Goal: Information Seeking & Learning: Check status

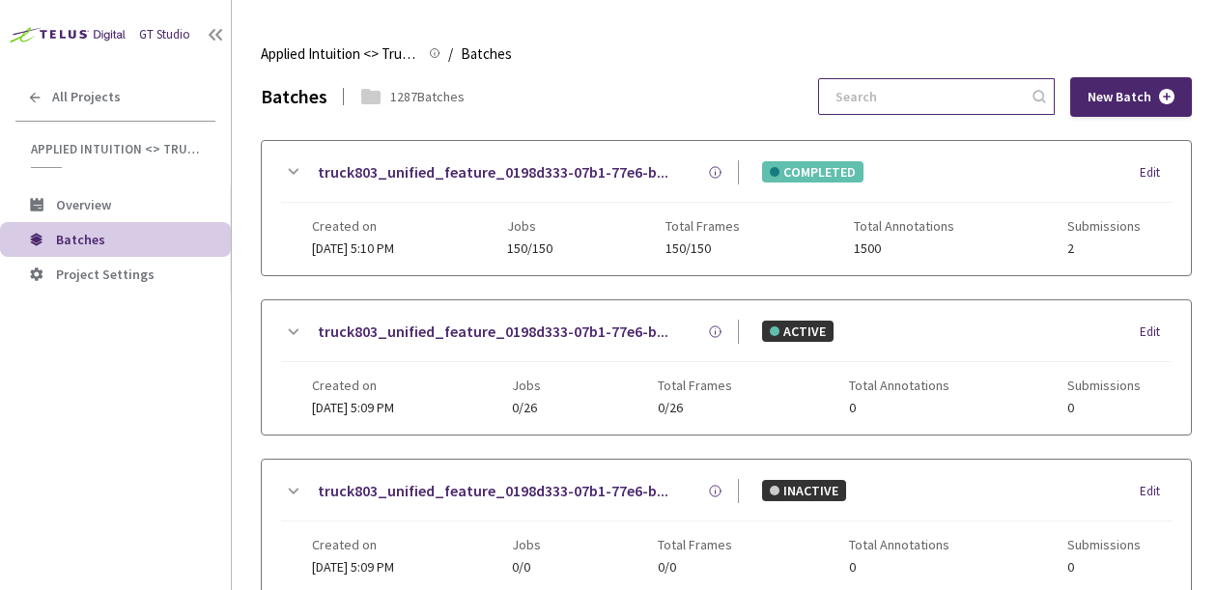
click at [928, 89] on input at bounding box center [927, 96] width 206 height 35
paste input "638ee611-4479-4621-9293-ba43644c361b"
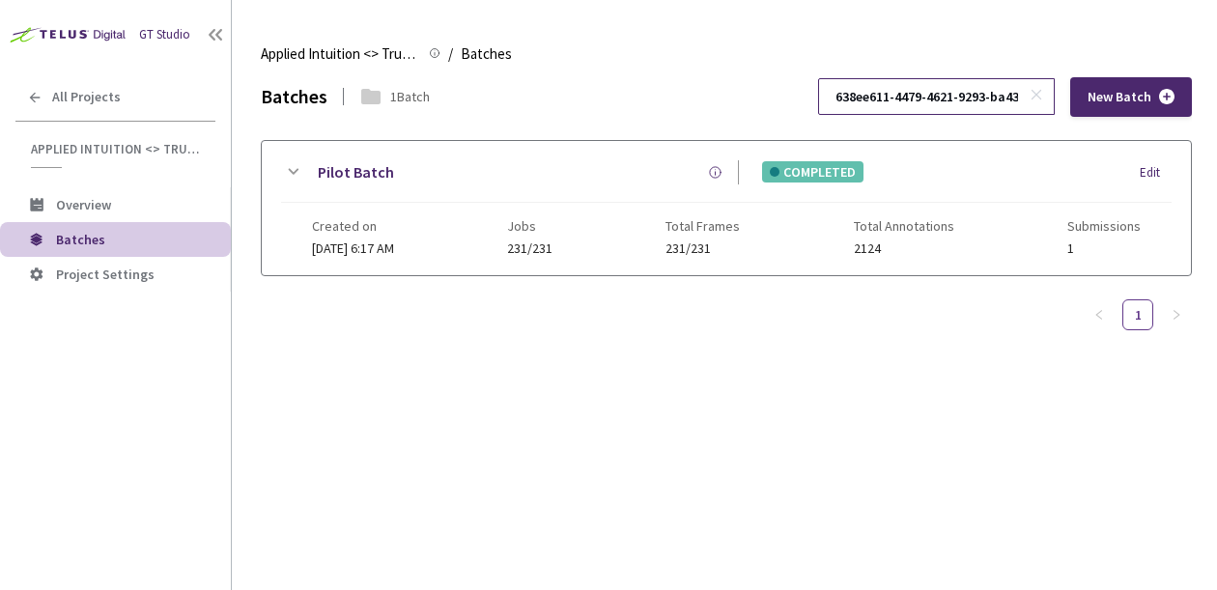
click at [915, 91] on input "638ee611-4479-4621-9293-ba43644c361b" at bounding box center [927, 96] width 206 height 35
paste input "7663f278-0605-44dc-929d-3cff29b9a634"
click at [953, 99] on input "7663f278-0605-44dc-929d-3cff29b9a634" at bounding box center [927, 96] width 206 height 35
paste input "ff341315-027a-4578-af40-d1b571674a39"
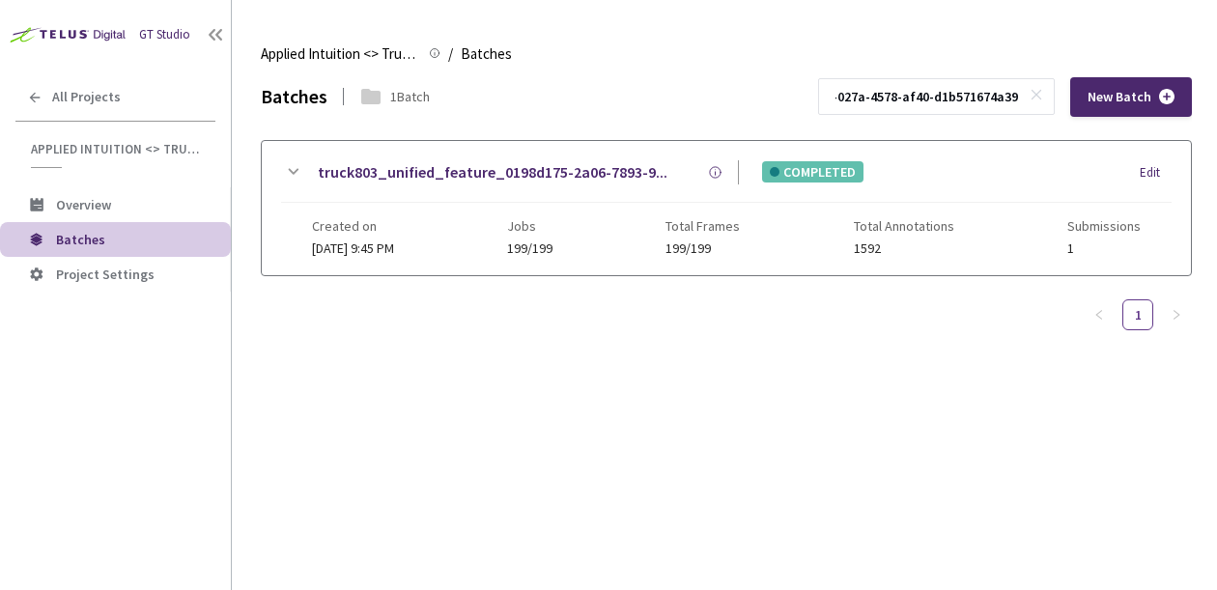
type input "ff341315-027a-4578-af40-d1b571674a39"
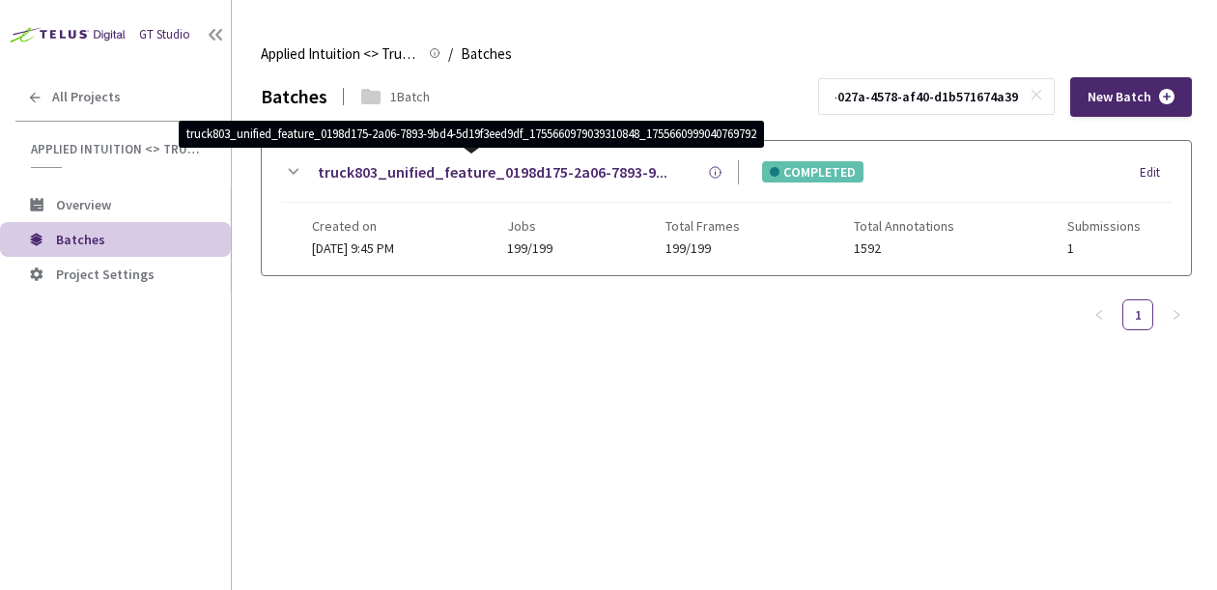
click at [724, 337] on div "Batches 1 Batch ff341315-027a-4578-af40-d1b571674a39 New Batch truck803_unified…" at bounding box center [726, 225] width 931 height 297
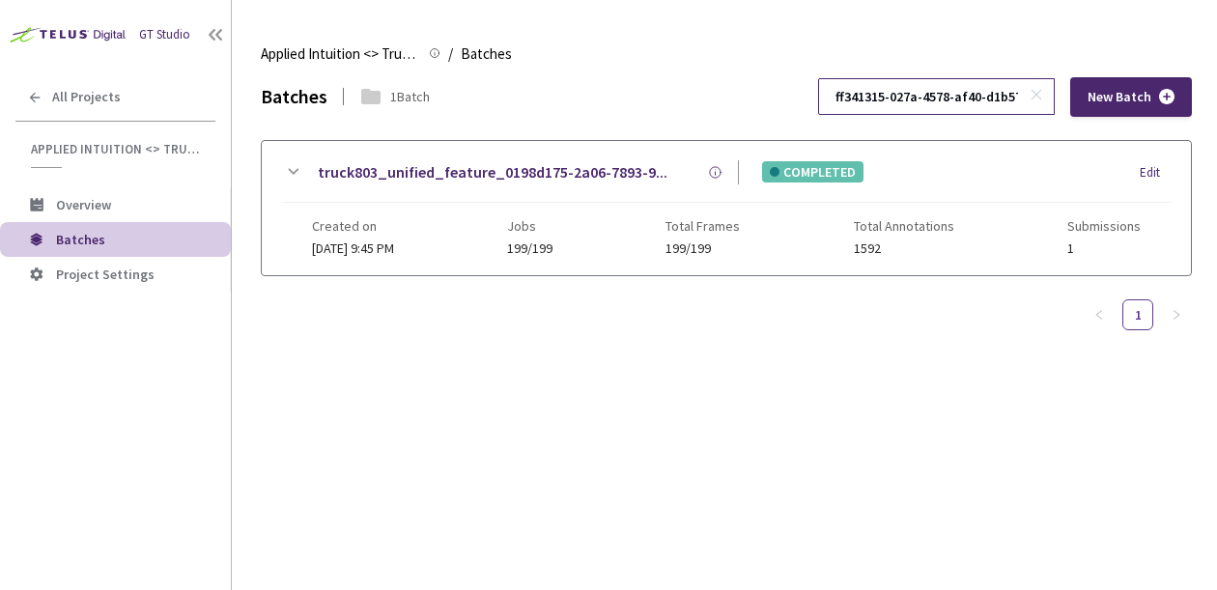
click at [1033, 94] on icon at bounding box center [1036, 95] width 14 height 14
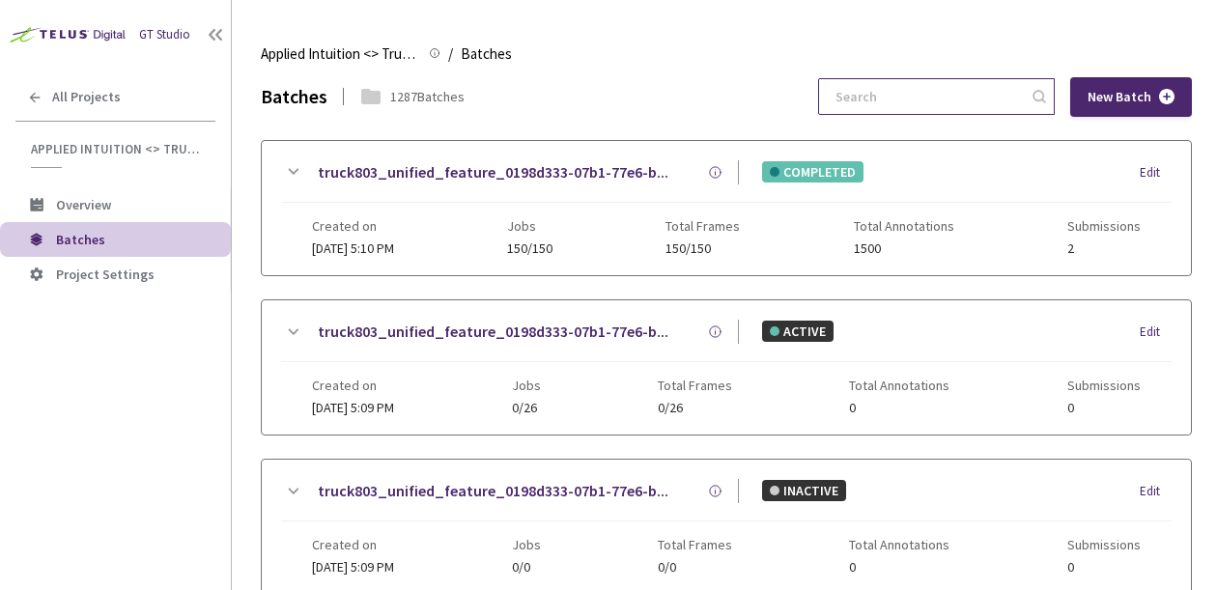
click at [942, 109] on input at bounding box center [927, 96] width 206 height 35
paste input "ff341315-027a-4578-af40-d1b571674a39"
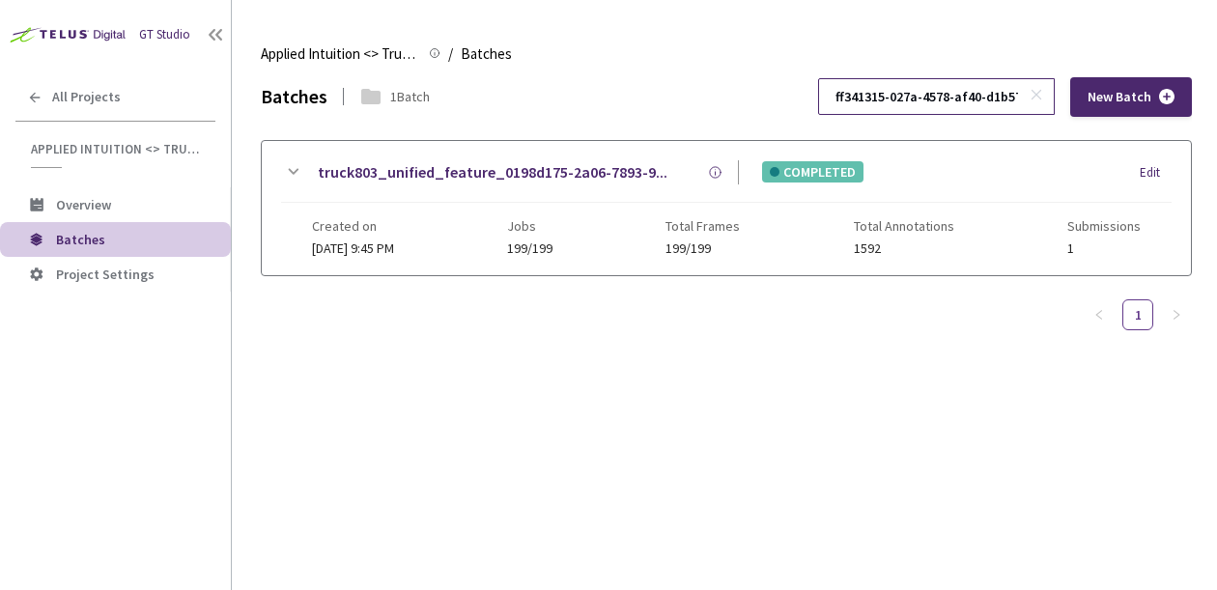
click at [972, 100] on input "ff341315-027a-4578-af40-d1b571674a39" at bounding box center [927, 96] width 206 height 35
paste input "ddb0a971-1f82-4d53-9801-2f8c22ea3331"
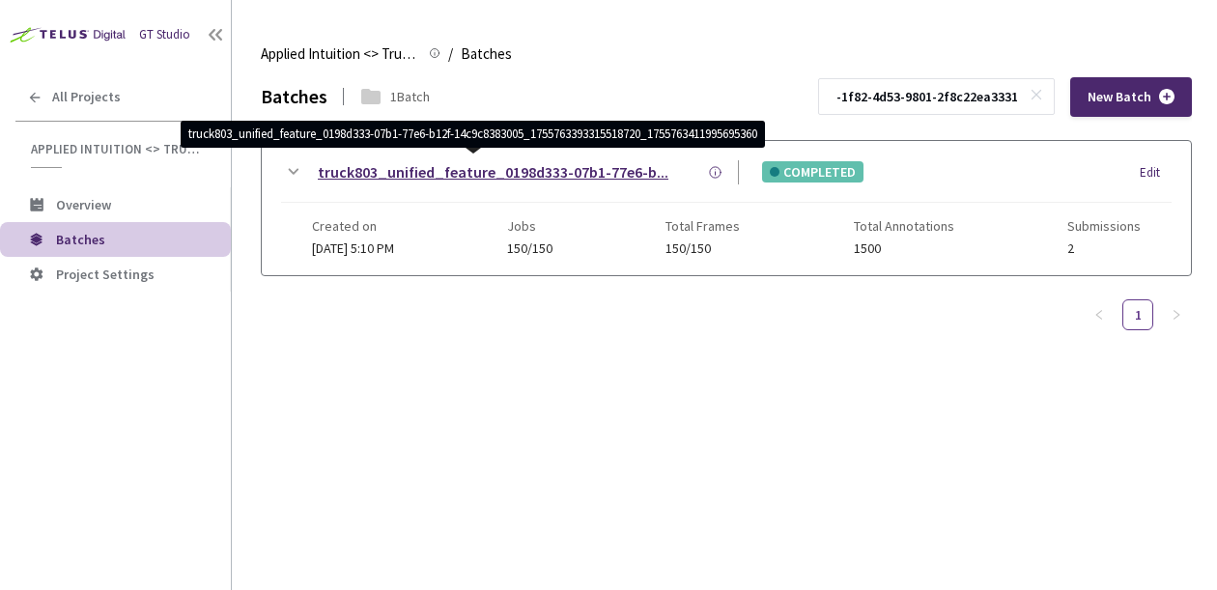
type input "ddb0a971-1f82-4d53-9801-2f8c22ea3331"
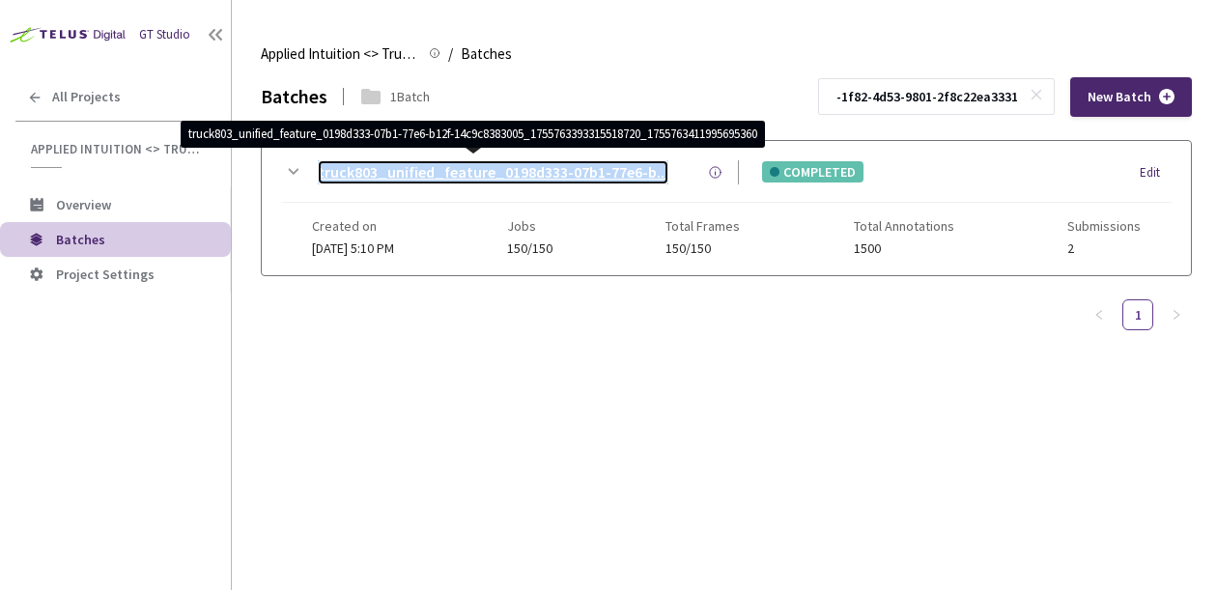
scroll to position [0, 0]
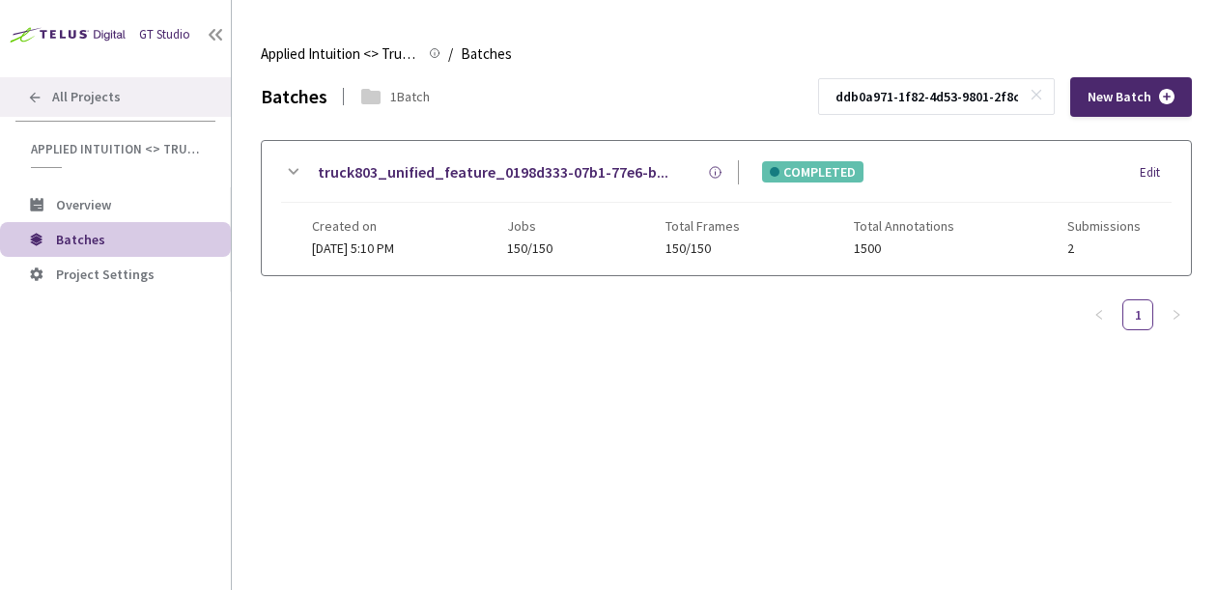
click at [90, 112] on div "All Projects" at bounding box center [115, 97] width 231 height 40
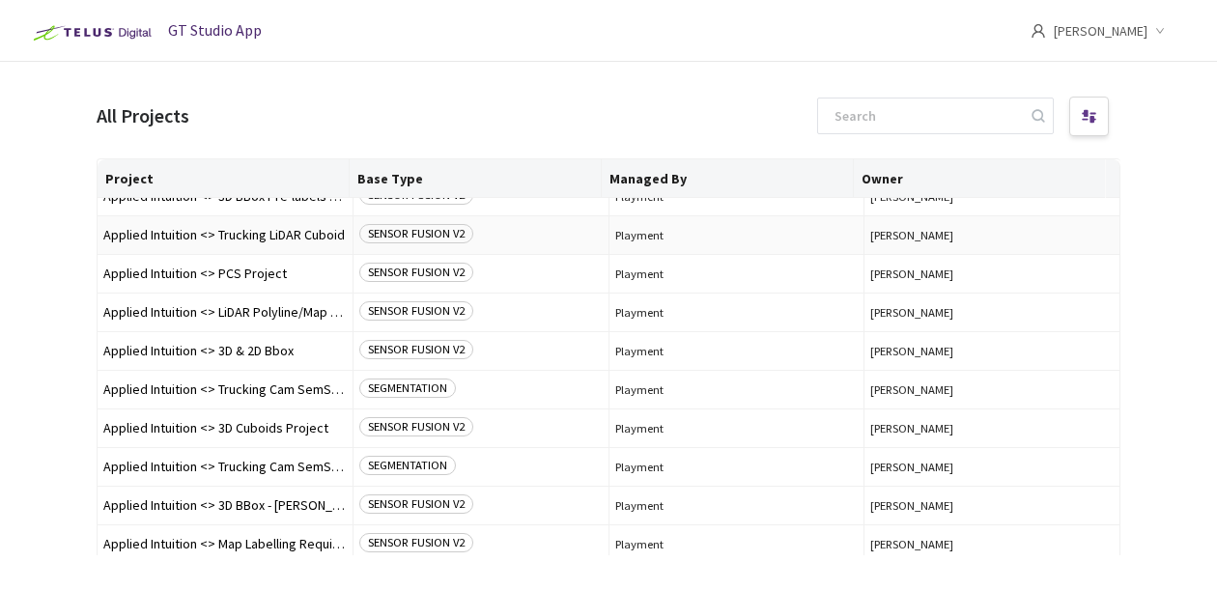
scroll to position [298, 0]
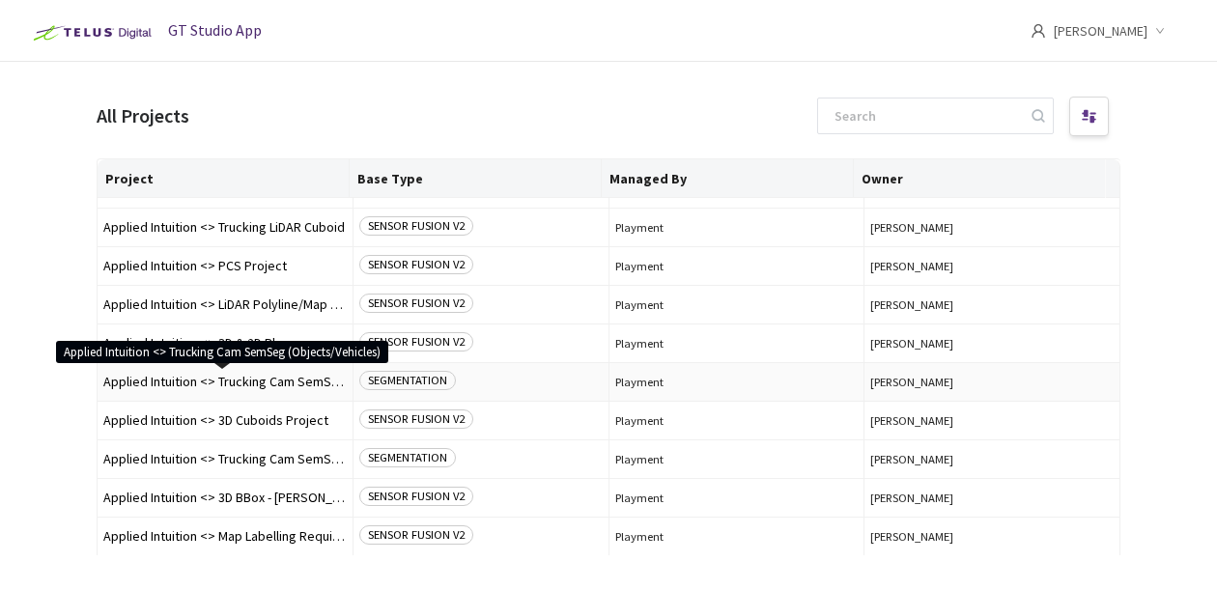
click at [284, 381] on span "Applied Intuition <> Trucking Cam SemSeg (Objects/Vehicles)" at bounding box center [224, 382] width 243 height 14
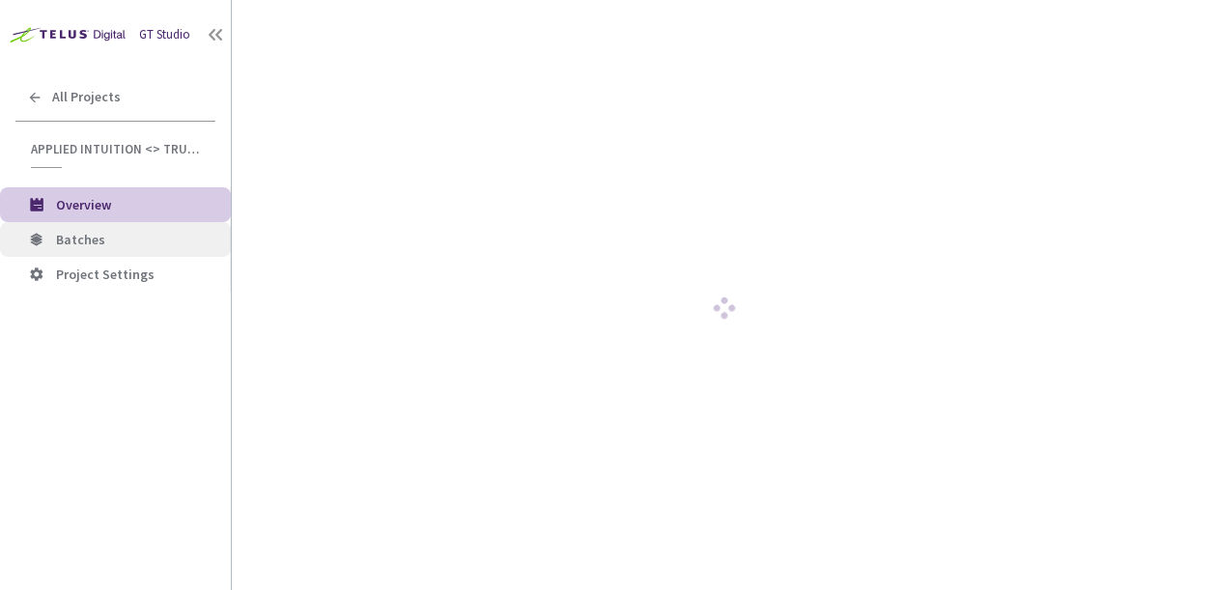
click at [131, 240] on span "Batches" at bounding box center [135, 240] width 159 height 16
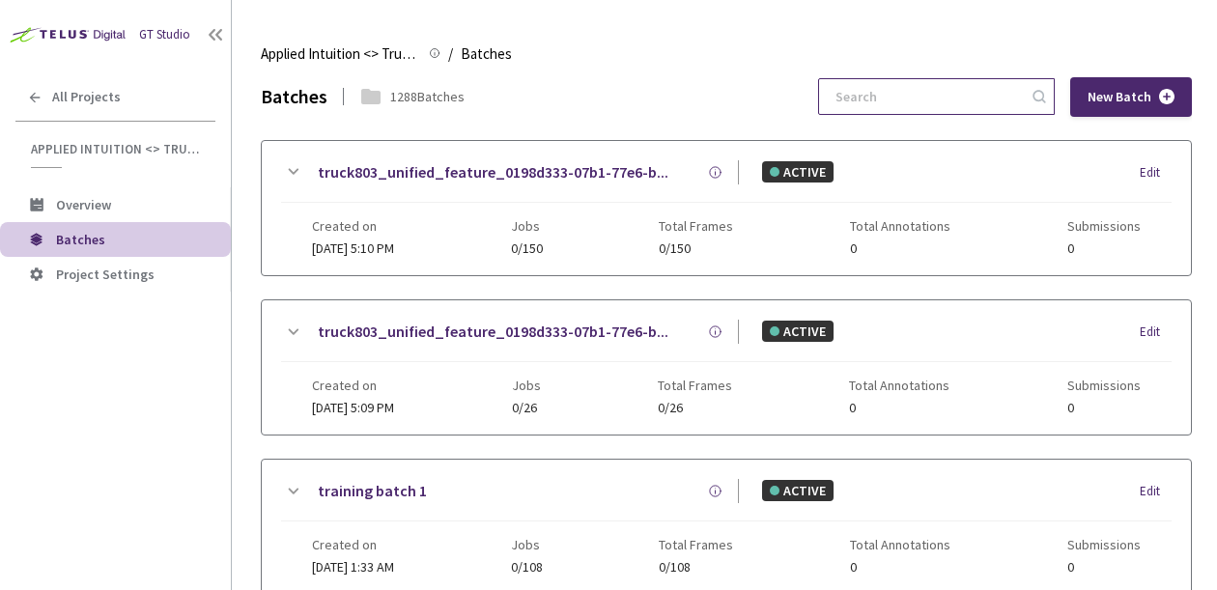
click at [964, 89] on input at bounding box center [927, 96] width 206 height 35
paste input "b5669504-bce3-4af0-bf94-ada7ab56d2b7"
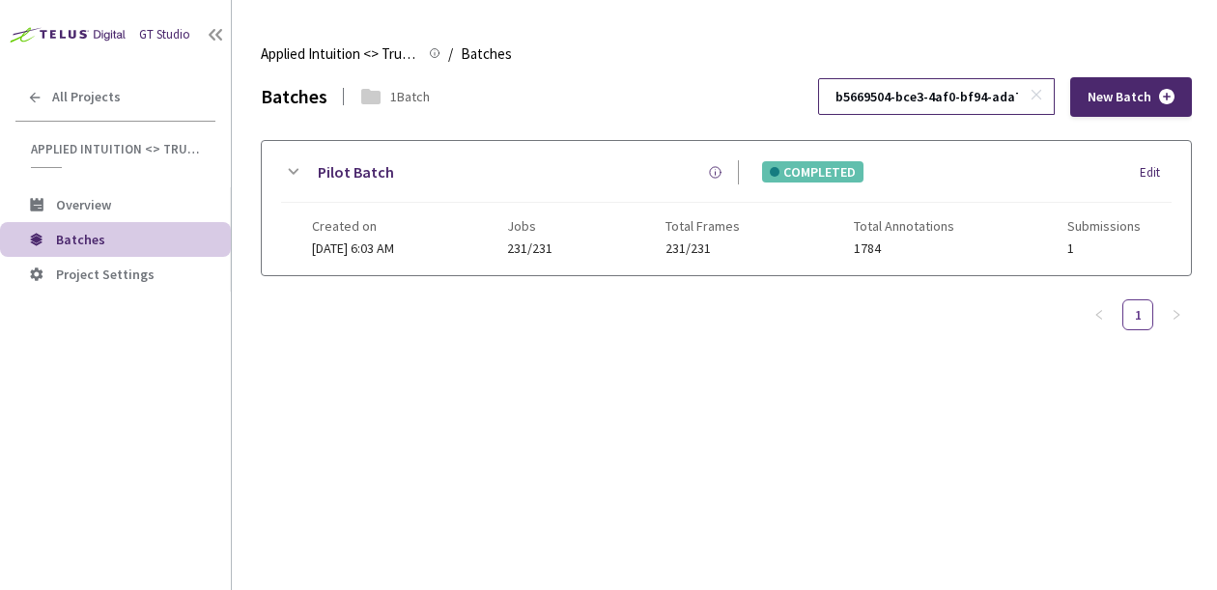
scroll to position [0, 100]
type input "b5669504-bce3-4af0-bf94-ada7ab56d2b7"
click at [381, 163] on link "Pilot Batch" at bounding box center [356, 172] width 76 height 24
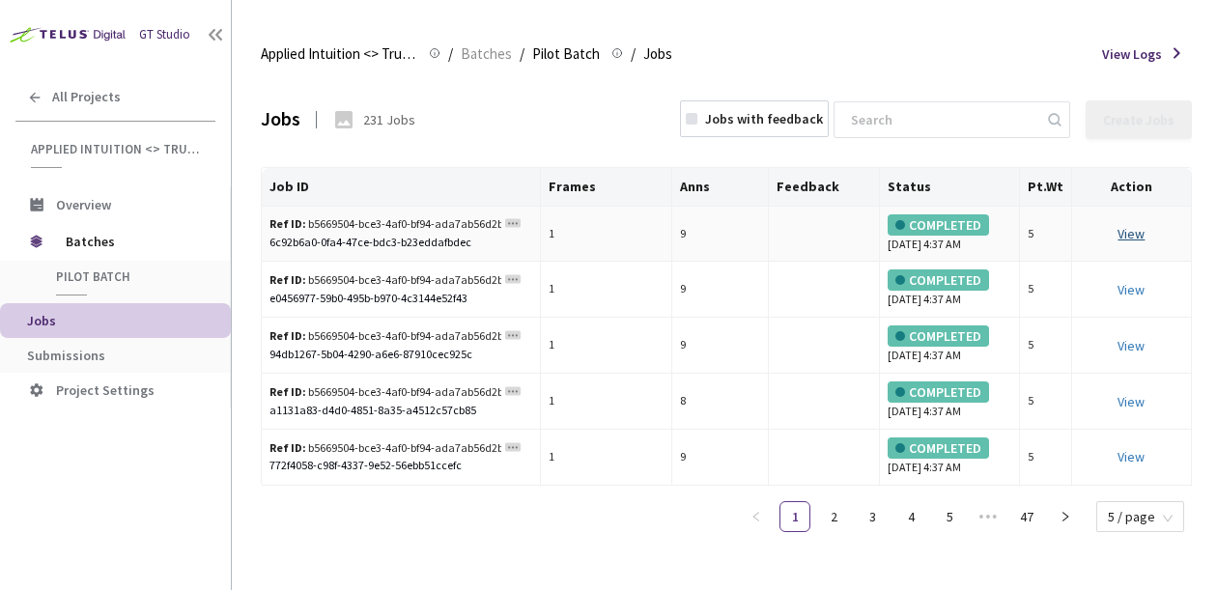
click at [1131, 231] on link "View" at bounding box center [1130, 233] width 27 height 17
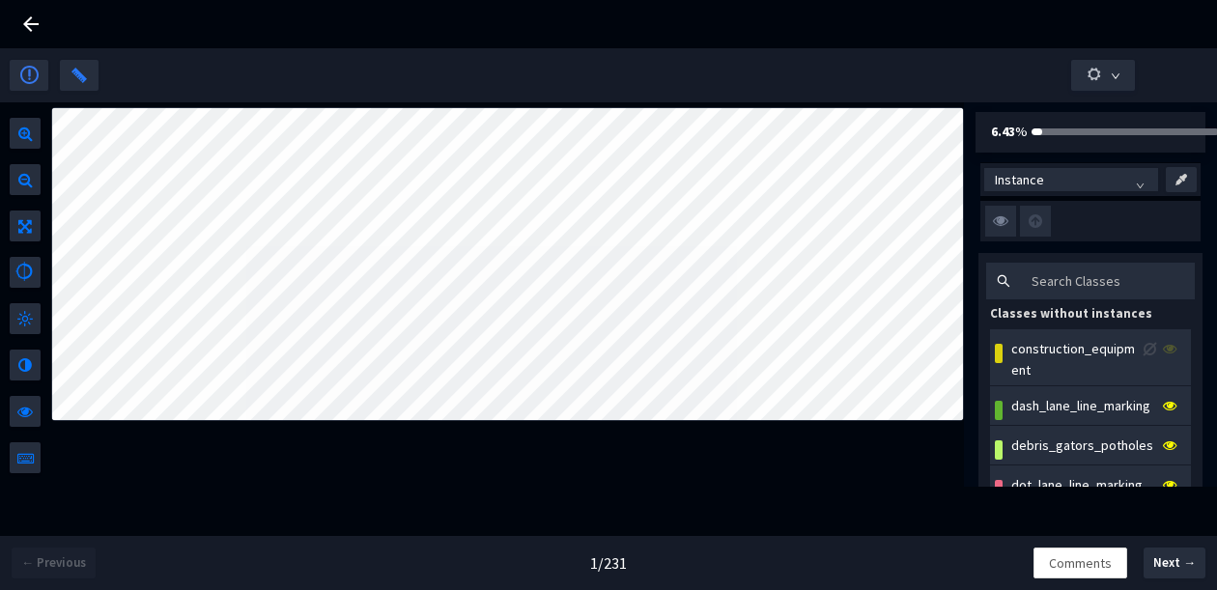
click at [31, 24] on icon at bounding box center [30, 23] width 15 height 15
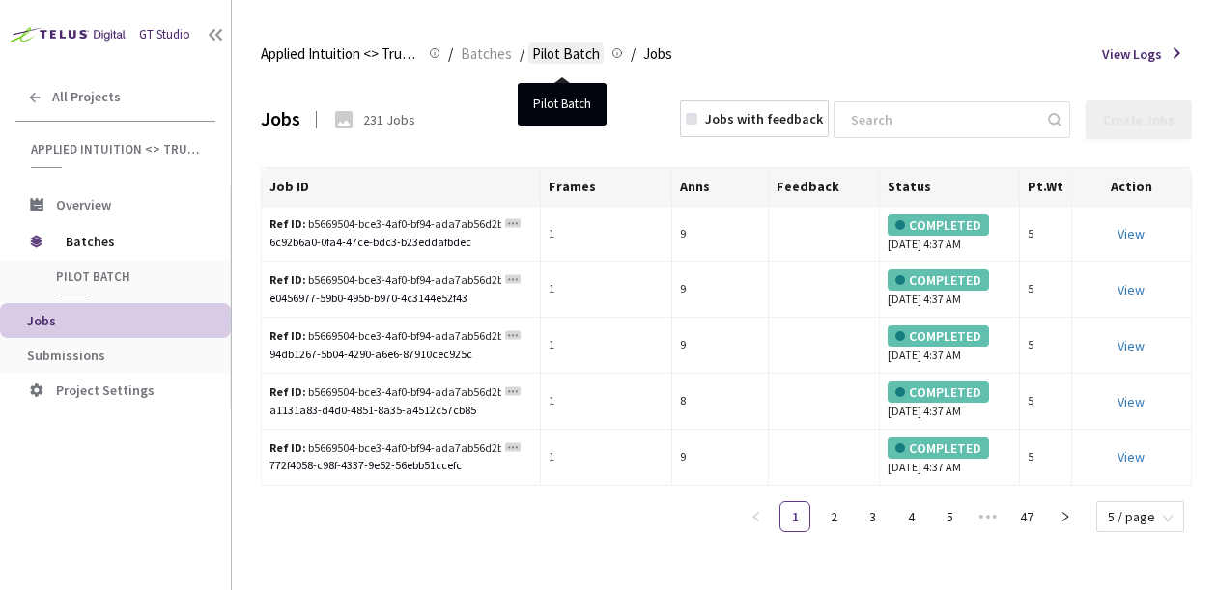
click at [571, 60] on span "Pilot Batch" at bounding box center [566, 53] width 68 height 23
click at [572, 54] on span "Pilot Batch" at bounding box center [566, 53] width 68 height 23
click at [667, 48] on span "Jobs" at bounding box center [657, 53] width 29 height 23
click at [566, 55] on span "Pilot Batch" at bounding box center [566, 53] width 68 height 23
click at [496, 51] on span "Batches" at bounding box center [486, 53] width 51 height 23
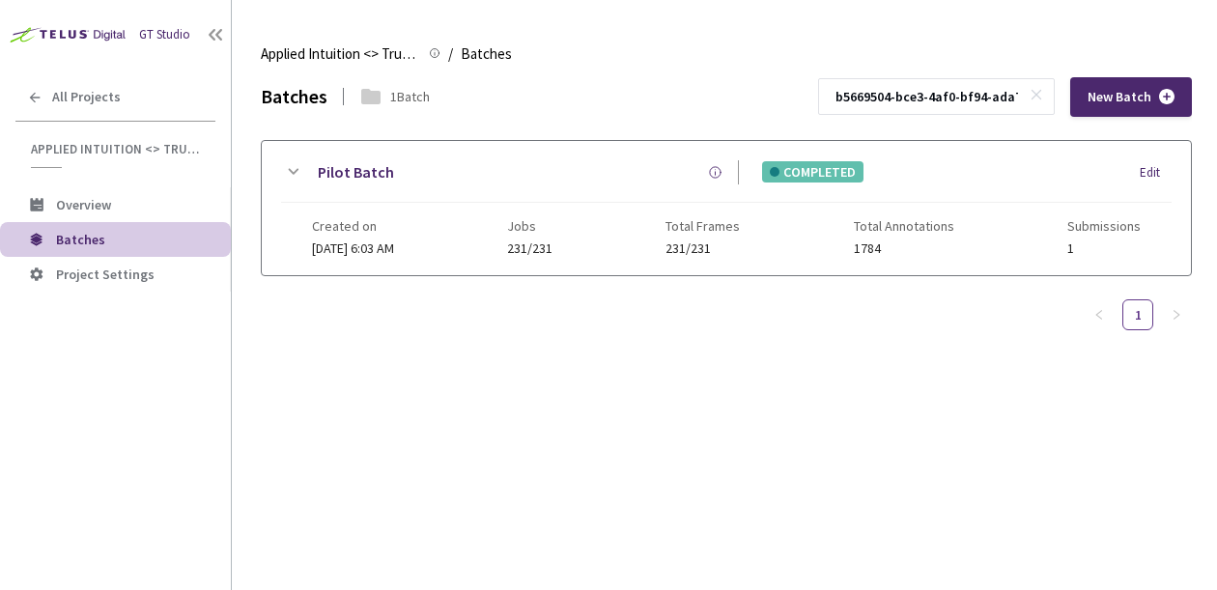
click at [298, 169] on icon at bounding box center [294, 172] width 11 height 6
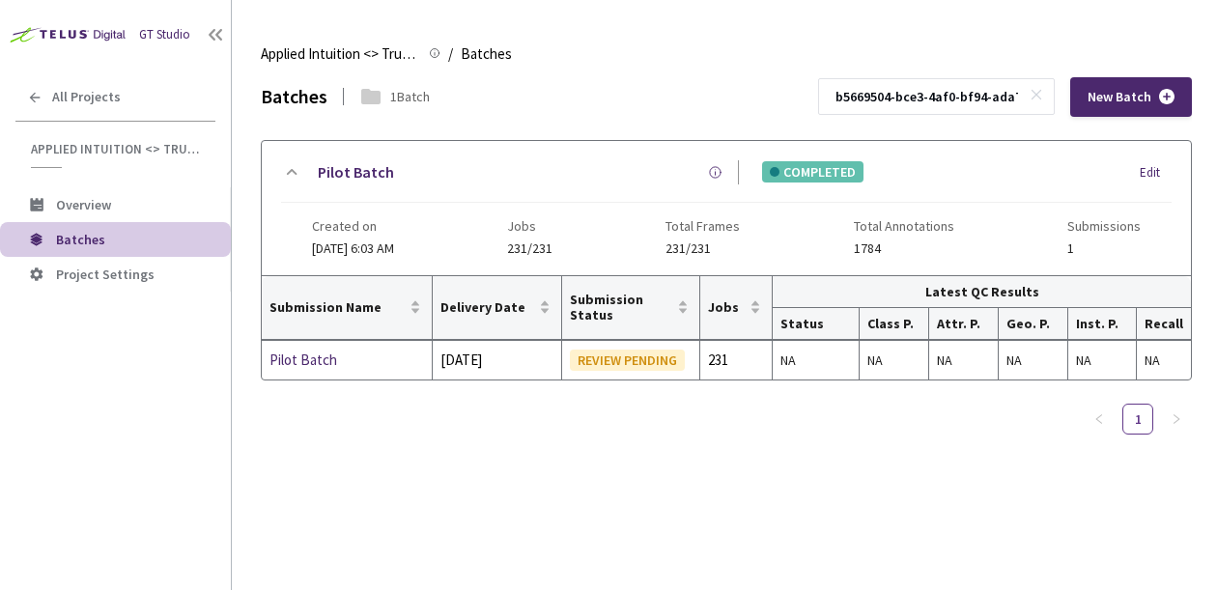
click at [298, 169] on icon at bounding box center [292, 171] width 23 height 23
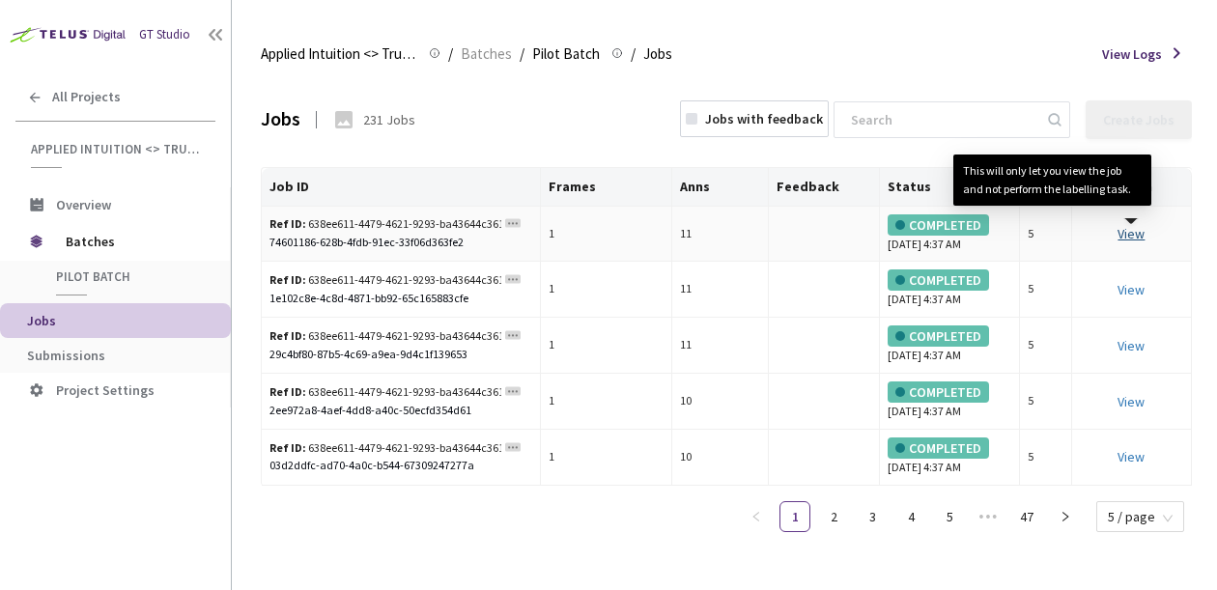
click at [1118, 237] on link "View This will only let you view the job and not perform the labelling task." at bounding box center [1130, 233] width 27 height 17
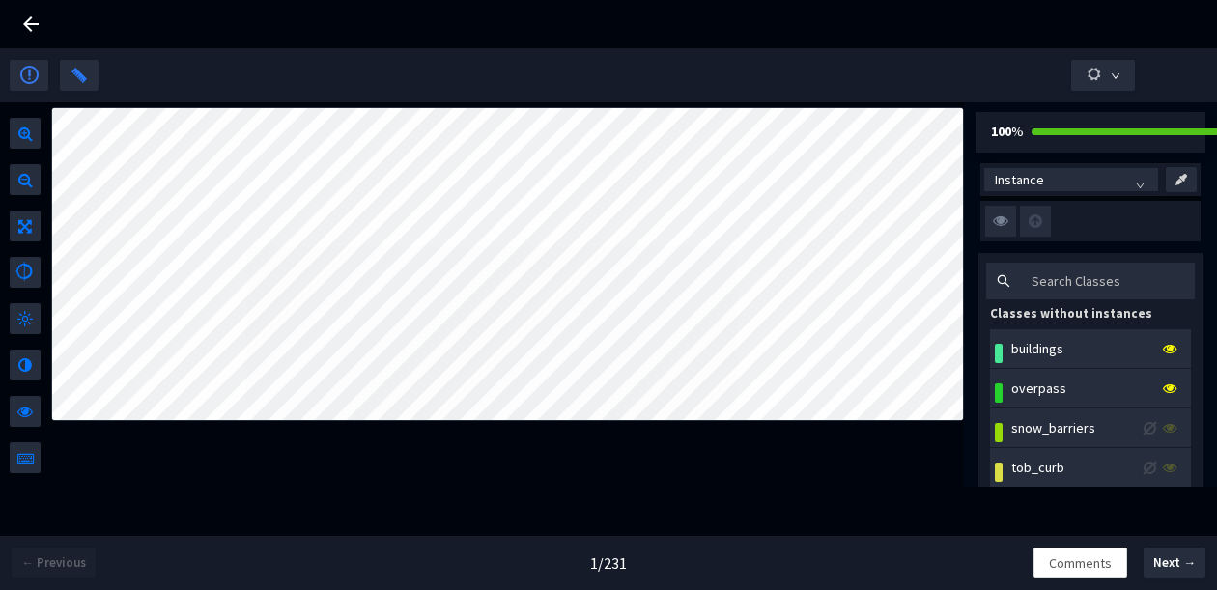
scroll to position [0, 42]
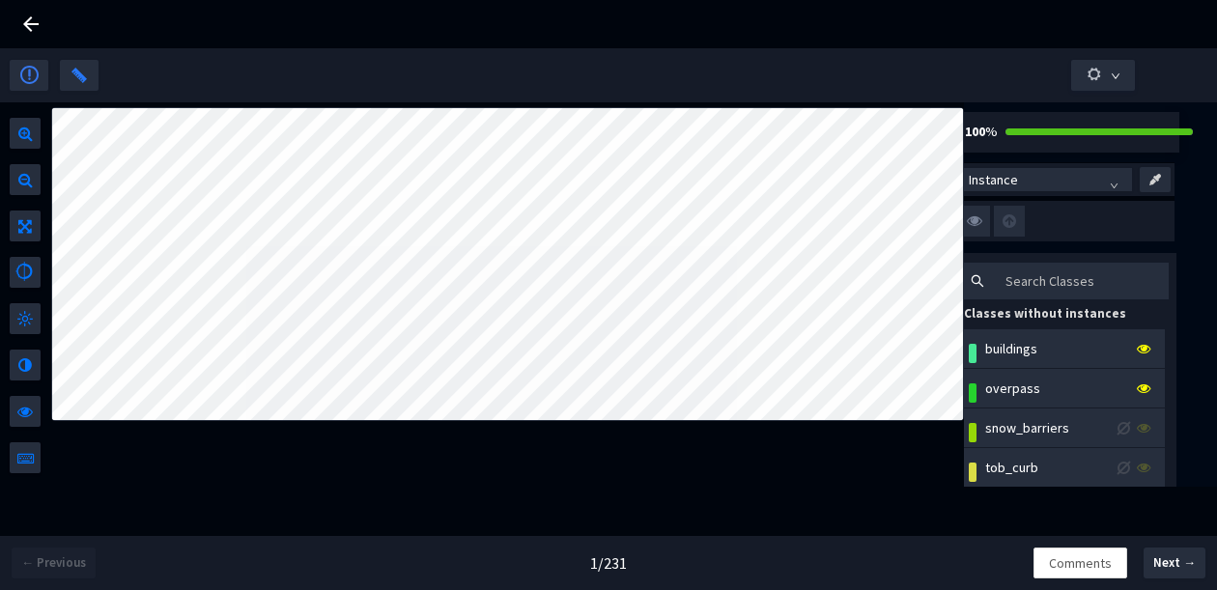
drag, startPoint x: 1171, startPoint y: 131, endPoint x: 1056, endPoint y: 143, distance: 116.5
click at [1058, 144] on div "100 %" at bounding box center [1064, 132] width 231 height 41
drag, startPoint x: 1048, startPoint y: 140, endPoint x: 1018, endPoint y: 139, distance: 30.0
click at [1019, 140] on div at bounding box center [1085, 130] width 194 height 21
click at [1098, 139] on div at bounding box center [1085, 130] width 194 height 21
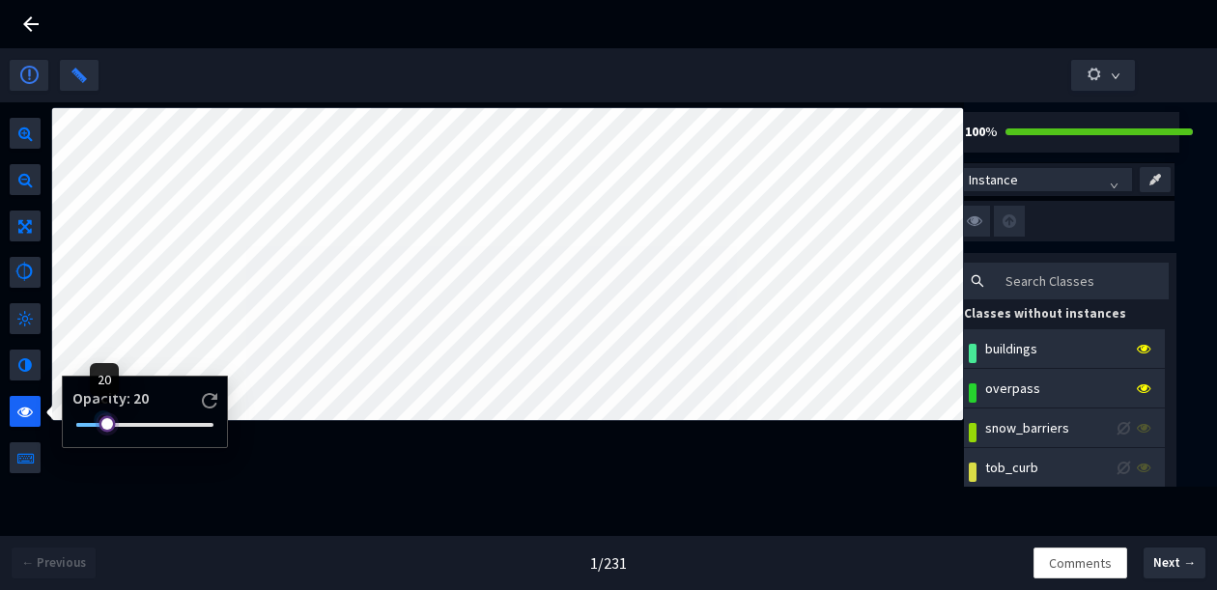
drag, startPoint x: 177, startPoint y: 422, endPoint x: 111, endPoint y: 430, distance: 66.1
click at [108, 425] on div at bounding box center [104, 420] width 10 height 10
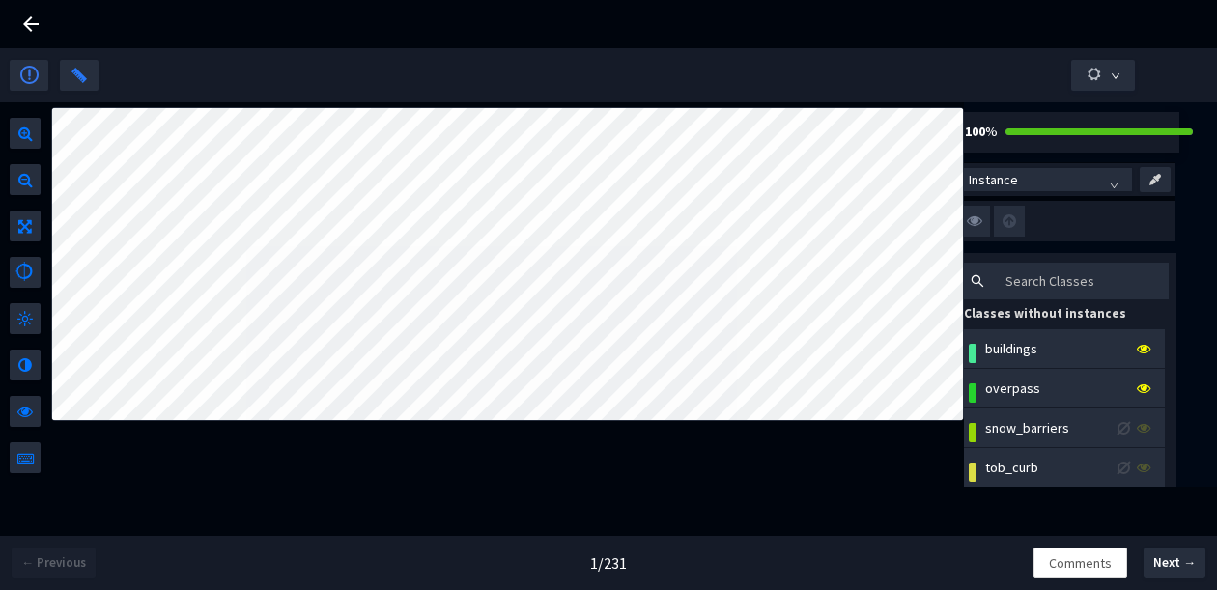
click at [1023, 102] on div "100 % Instance Classes without instances buildings overpass snow_barriers tob_c…" at bounding box center [1065, 373] width 254 height 542
click at [1004, 118] on div "100 %" at bounding box center [1064, 132] width 231 height 41
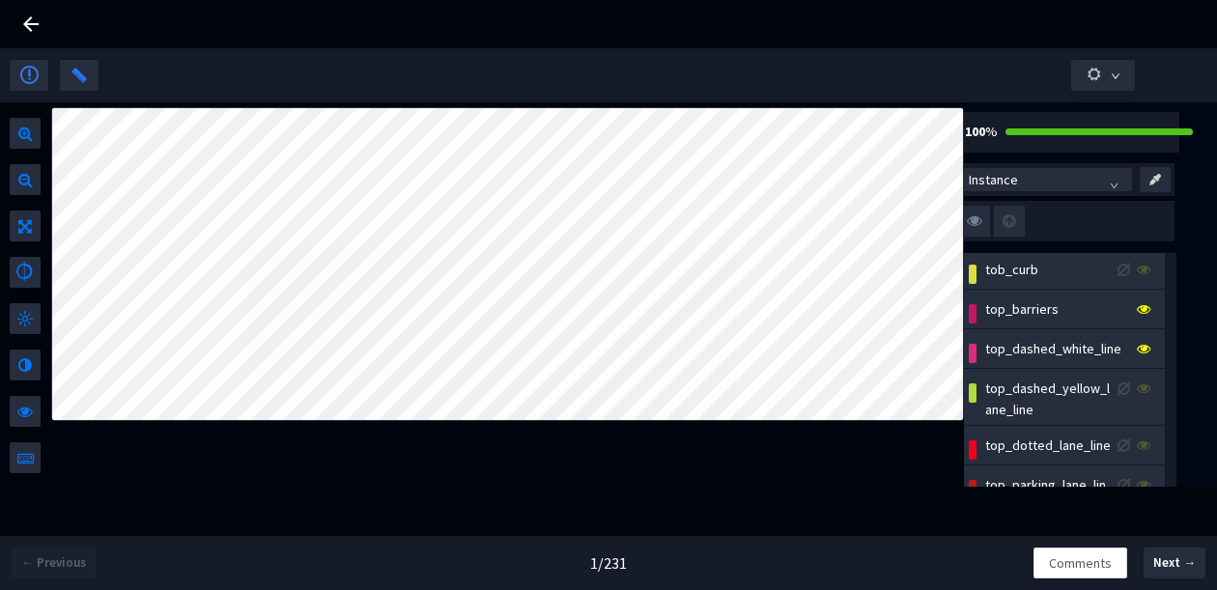
scroll to position [420, 0]
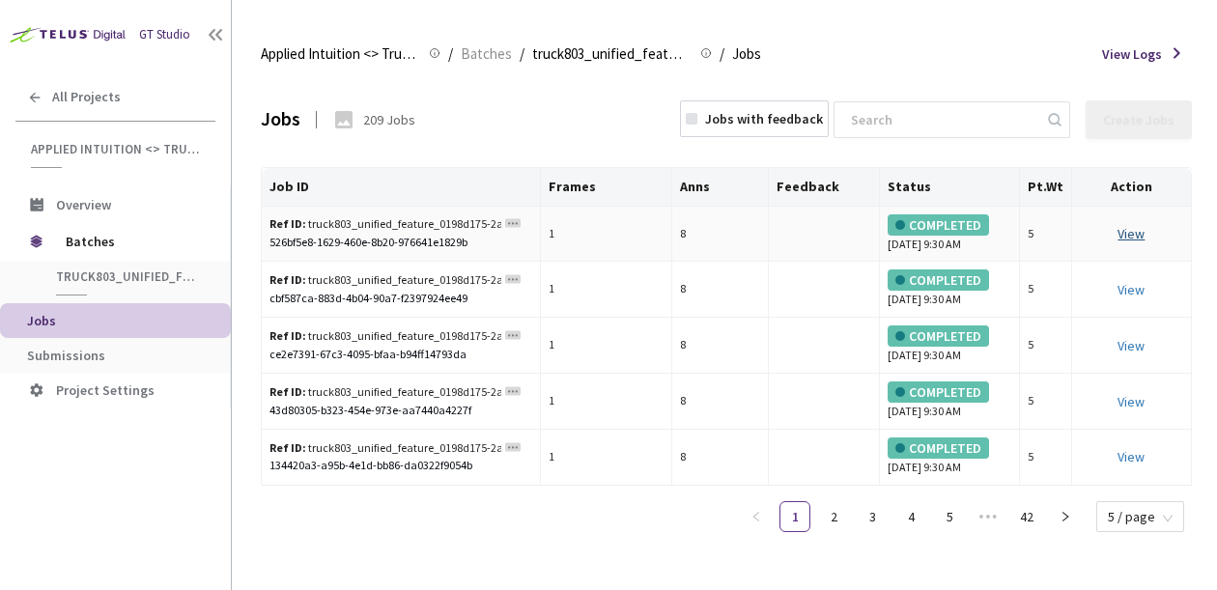
click at [1124, 227] on link "View This will only let you view the job and not perform the labelling task." at bounding box center [1130, 233] width 27 height 17
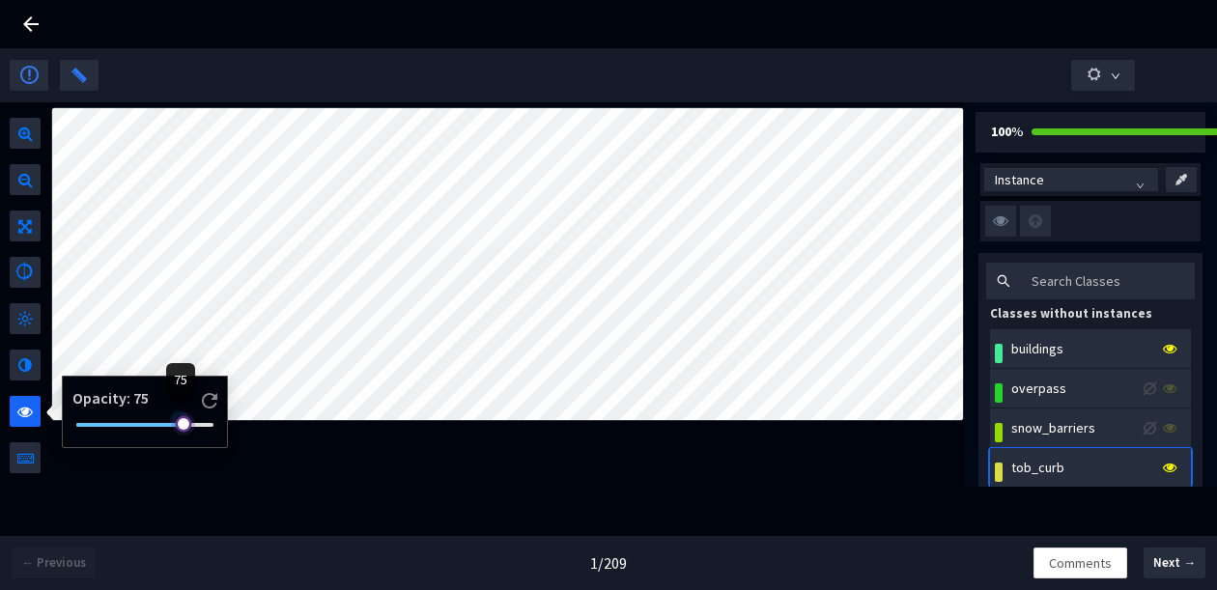
click at [183, 425] on div at bounding box center [180, 420] width 10 height 10
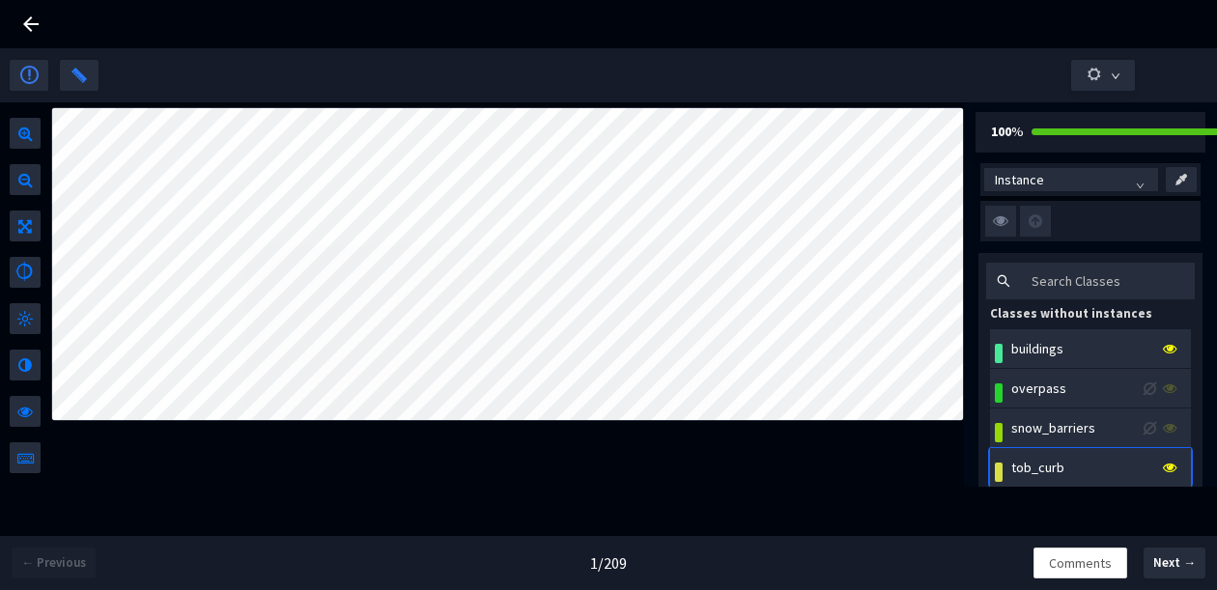
click at [63, 378] on body "GT Studio All Projects Applied Intuition <> Trucking Cam SemSeg (Road Structure…" at bounding box center [608, 295] width 1217 height 590
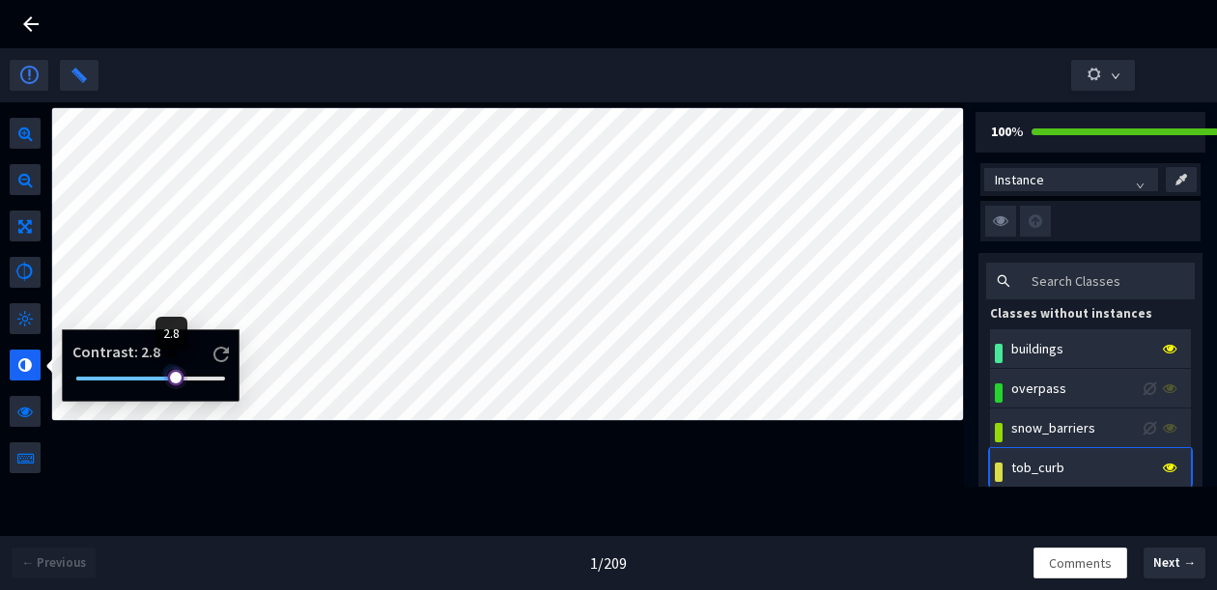
drag, startPoint x: 103, startPoint y: 380, endPoint x: 173, endPoint y: 380, distance: 69.5
click at [173, 380] on div at bounding box center [150, 379] width 149 height 12
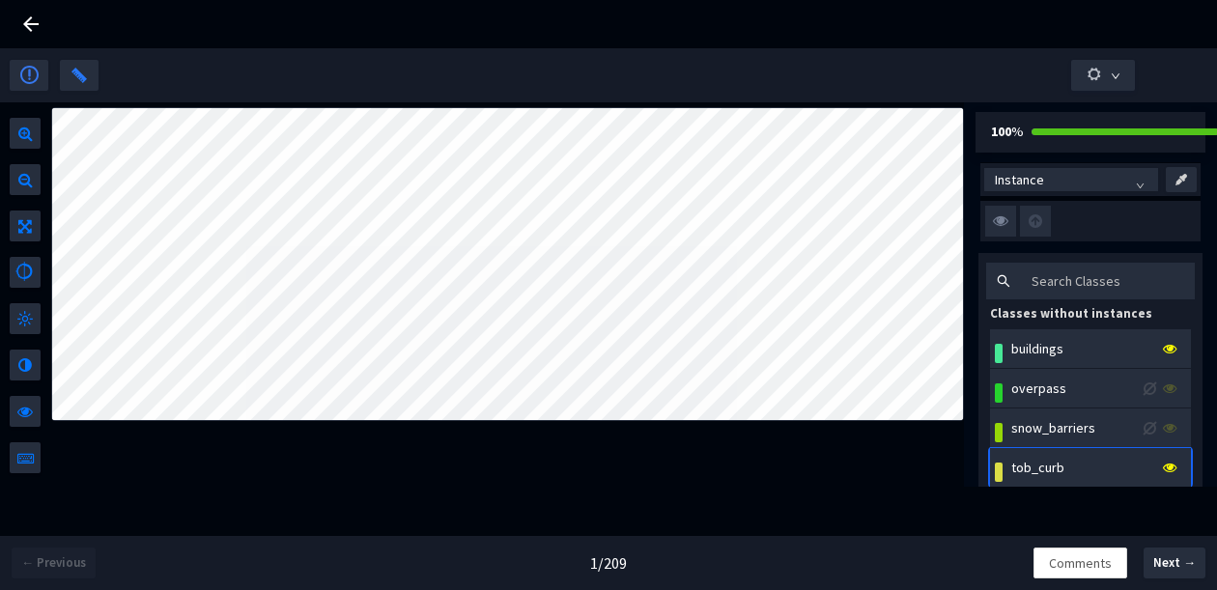
drag, startPoint x: 175, startPoint y: 425, endPoint x: 148, endPoint y: 436, distance: 29.1
click at [148, 436] on body "GT Studio All Projects Applied Intuition <> Trucking Cam SemSeg (Road Structure…" at bounding box center [608, 295] width 1217 height 590
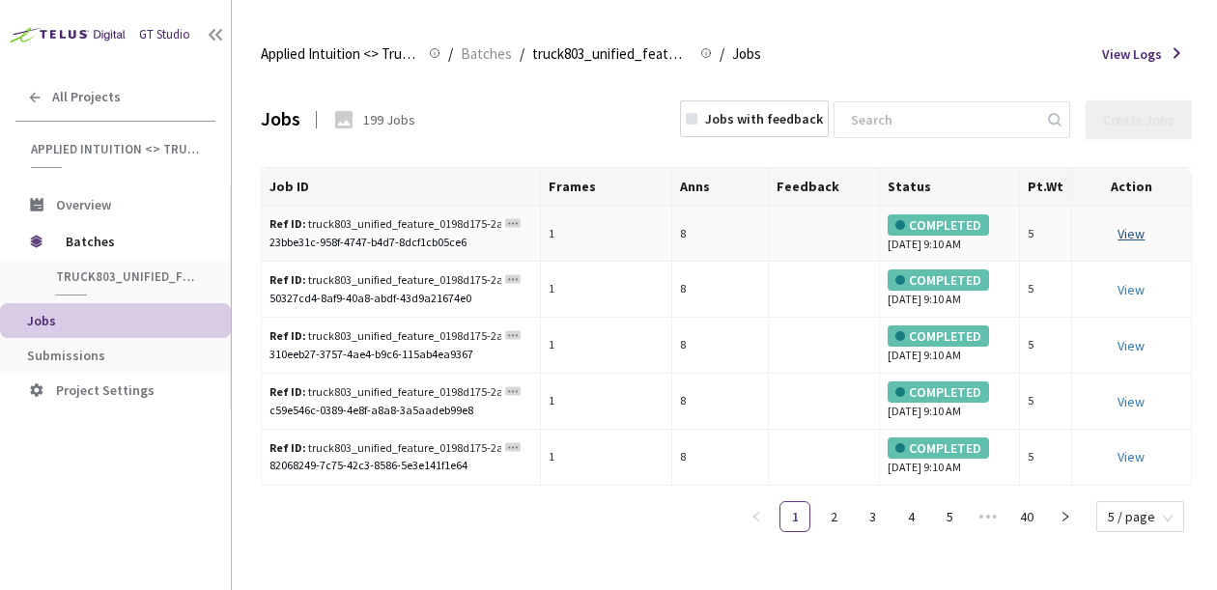
click at [1137, 235] on link "View" at bounding box center [1130, 233] width 27 height 17
click at [1133, 229] on link "View" at bounding box center [1130, 233] width 27 height 17
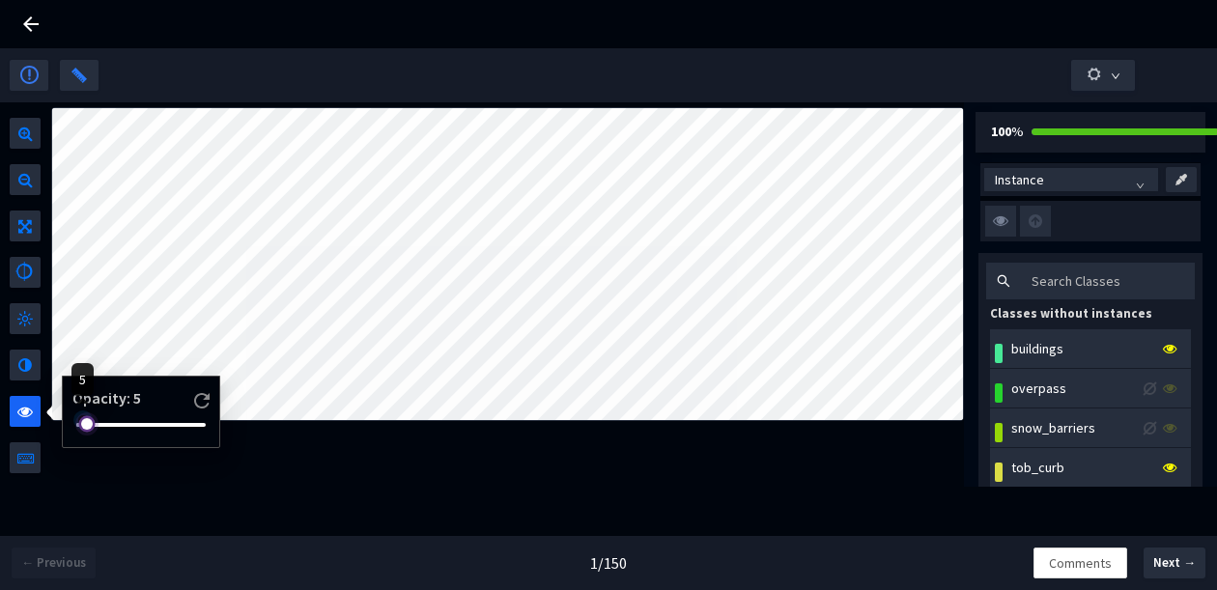
drag, startPoint x: 179, startPoint y: 424, endPoint x: 93, endPoint y: 439, distance: 87.3
click at [93, 439] on div "Opacity : 5" at bounding box center [140, 411] width 141 height 57
drag, startPoint x: 96, startPoint y: 425, endPoint x: 153, endPoint y: 428, distance: 57.1
click at [153, 428] on div at bounding box center [144, 425] width 137 height 12
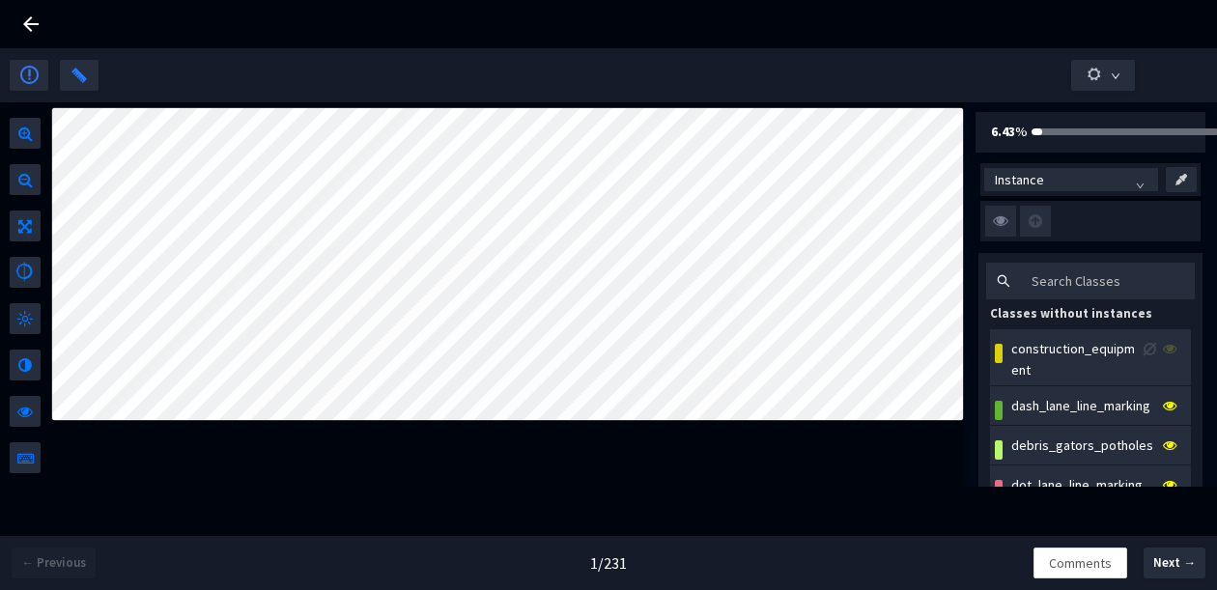
click at [199, 376] on body "GT Studio All Projects Applied Intuition <> Trucking Cam SemSeg (Objects/Vehicl…" at bounding box center [608, 295] width 1217 height 590
